Goal: Information Seeking & Learning: Understand process/instructions

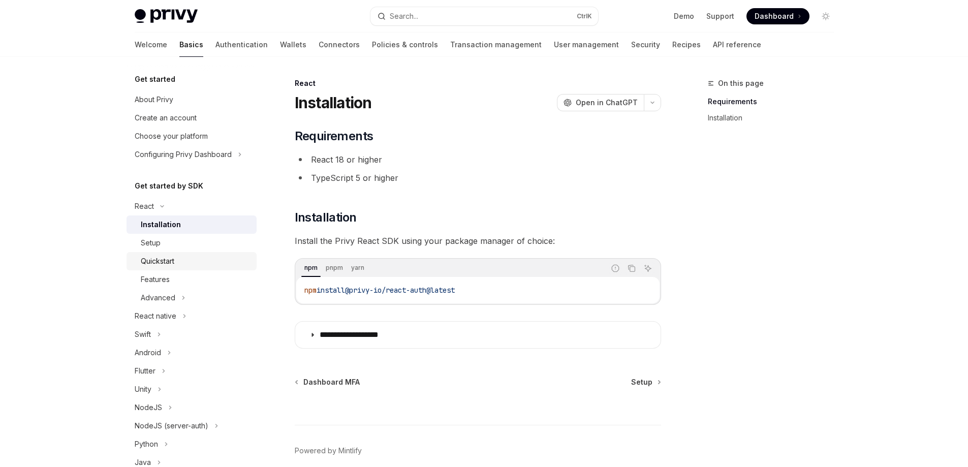
click at [176, 262] on div "Quickstart" at bounding box center [196, 261] width 110 height 12
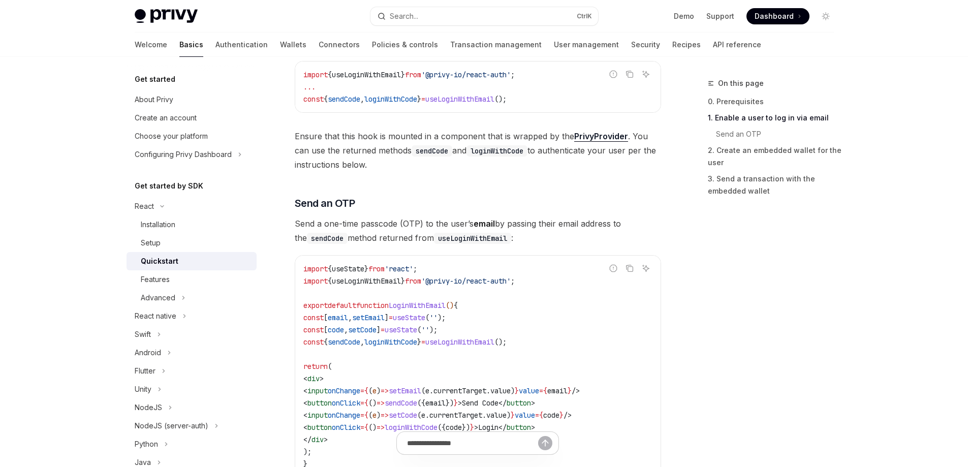
scroll to position [356, 0]
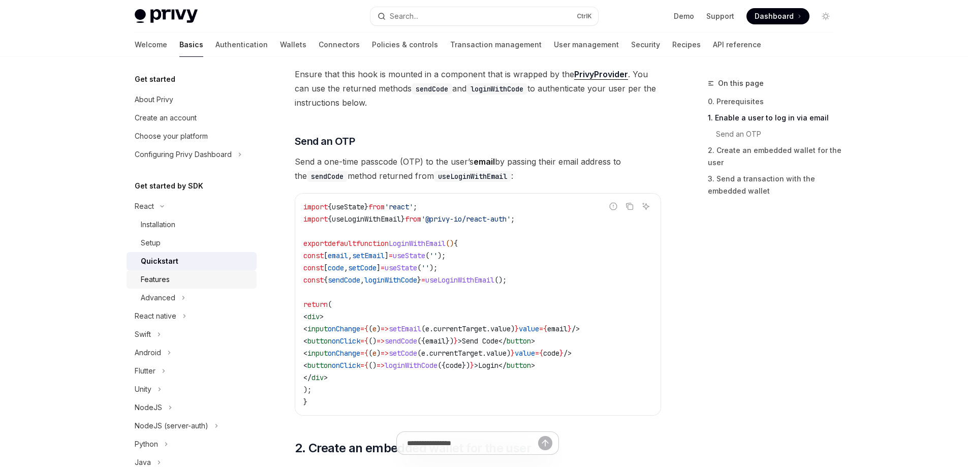
click at [160, 285] on div "Features" at bounding box center [155, 279] width 29 height 12
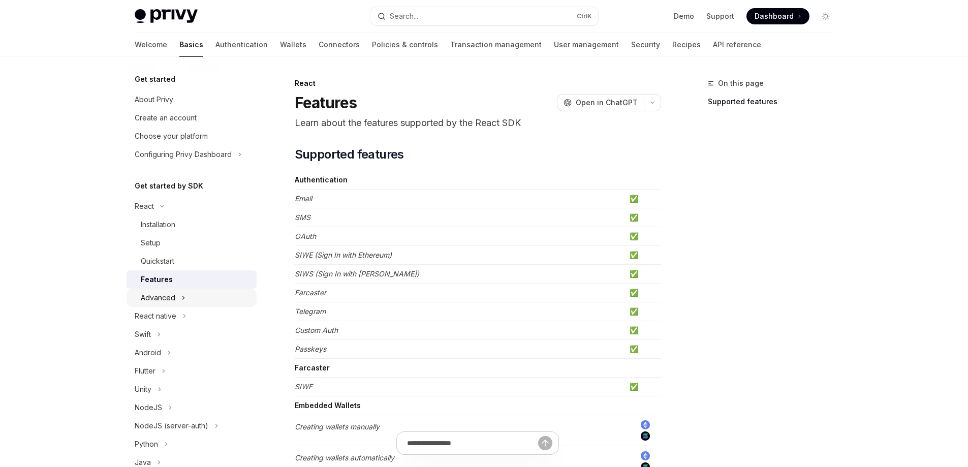
click at [166, 294] on div "Advanced" at bounding box center [158, 298] width 35 height 12
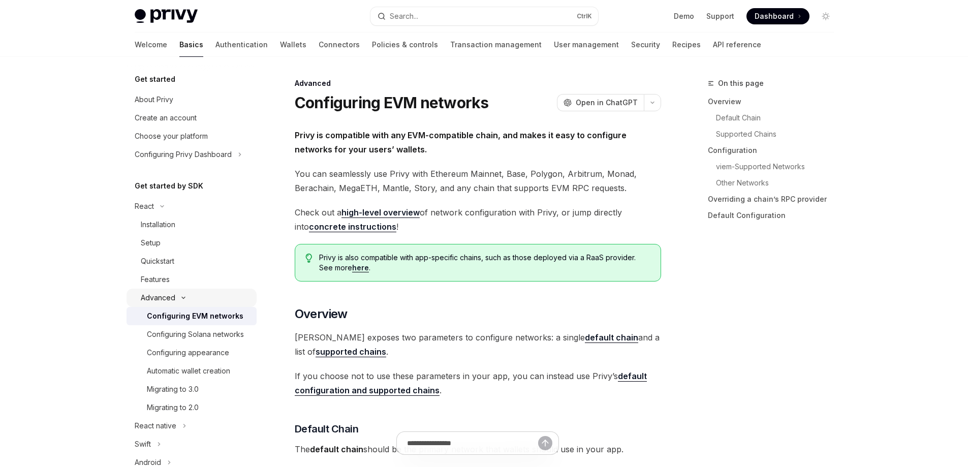
type textarea "*"
